Goal: Task Accomplishment & Management: Manage account settings

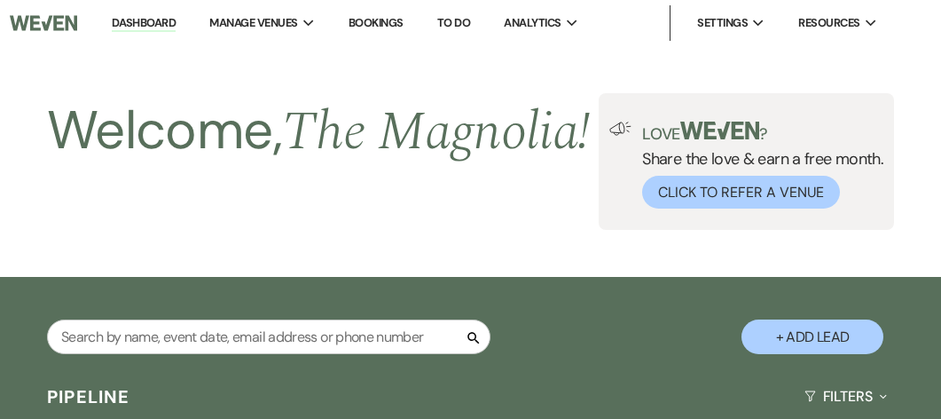
select select "2"
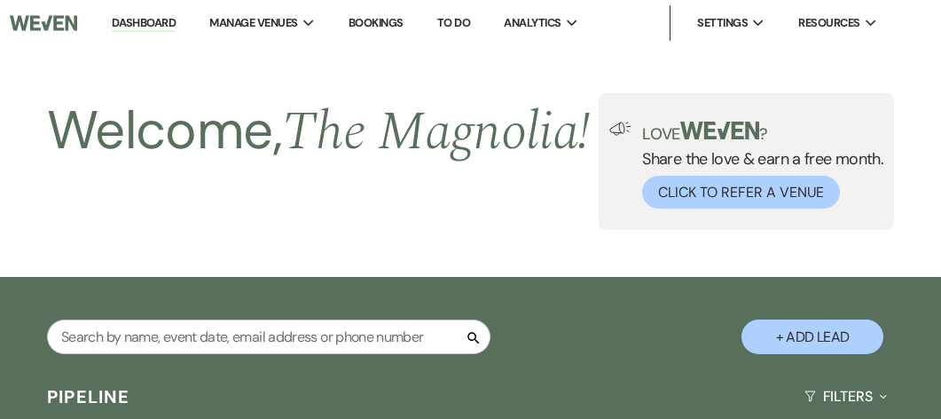
select select "2"
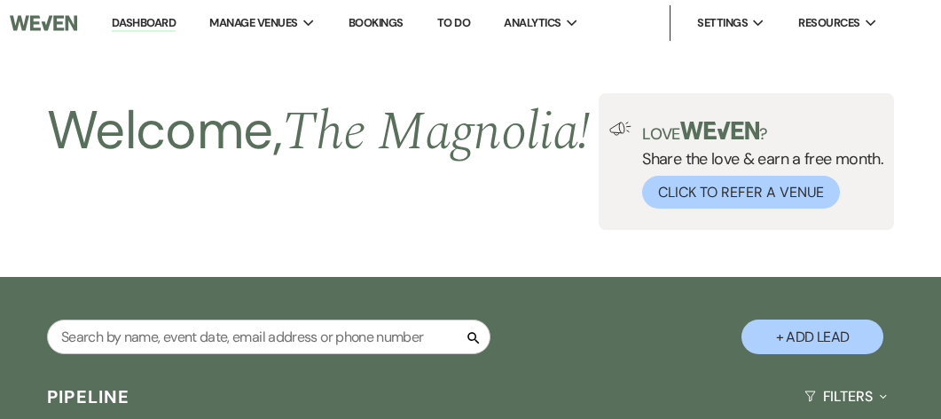
select select "2"
